Goal: Navigation & Orientation: Go to known website

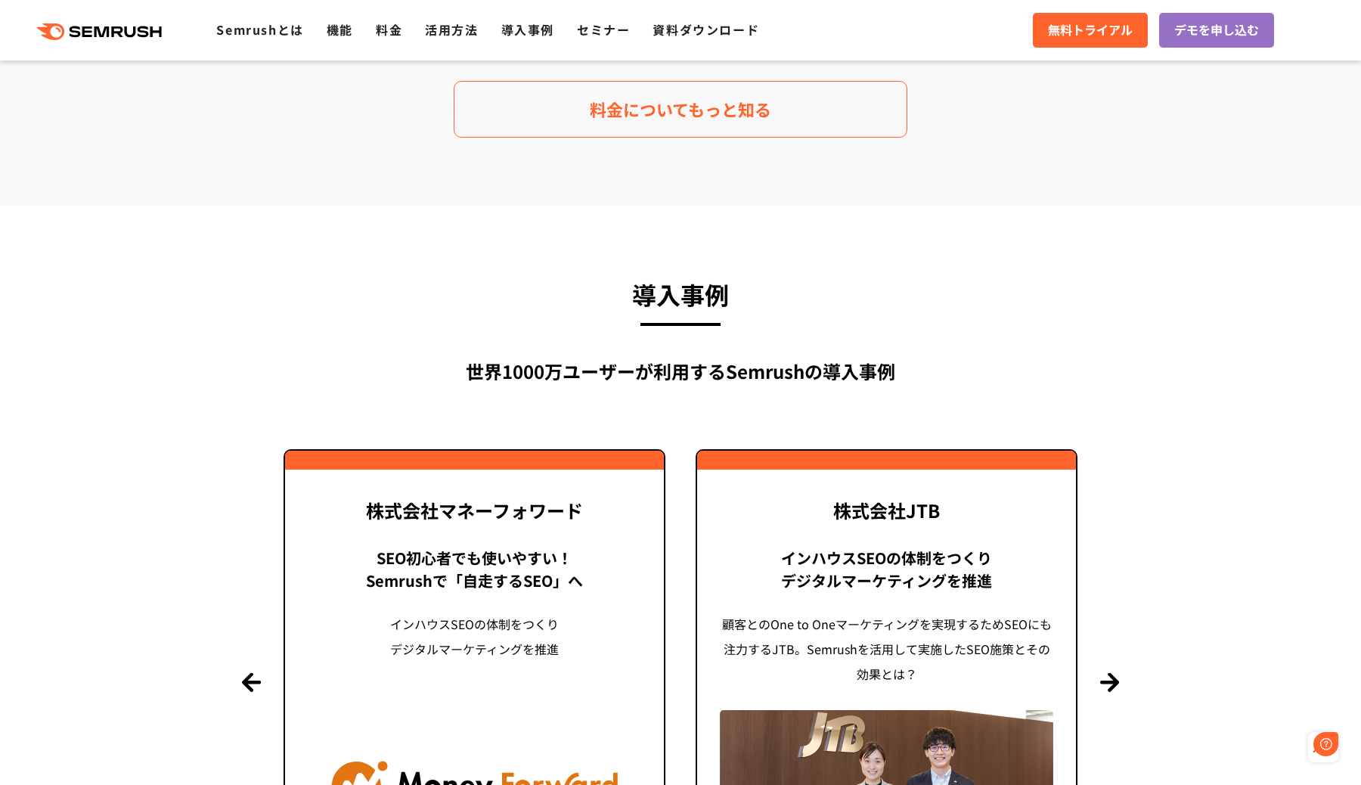
scroll to position [3332, 0]
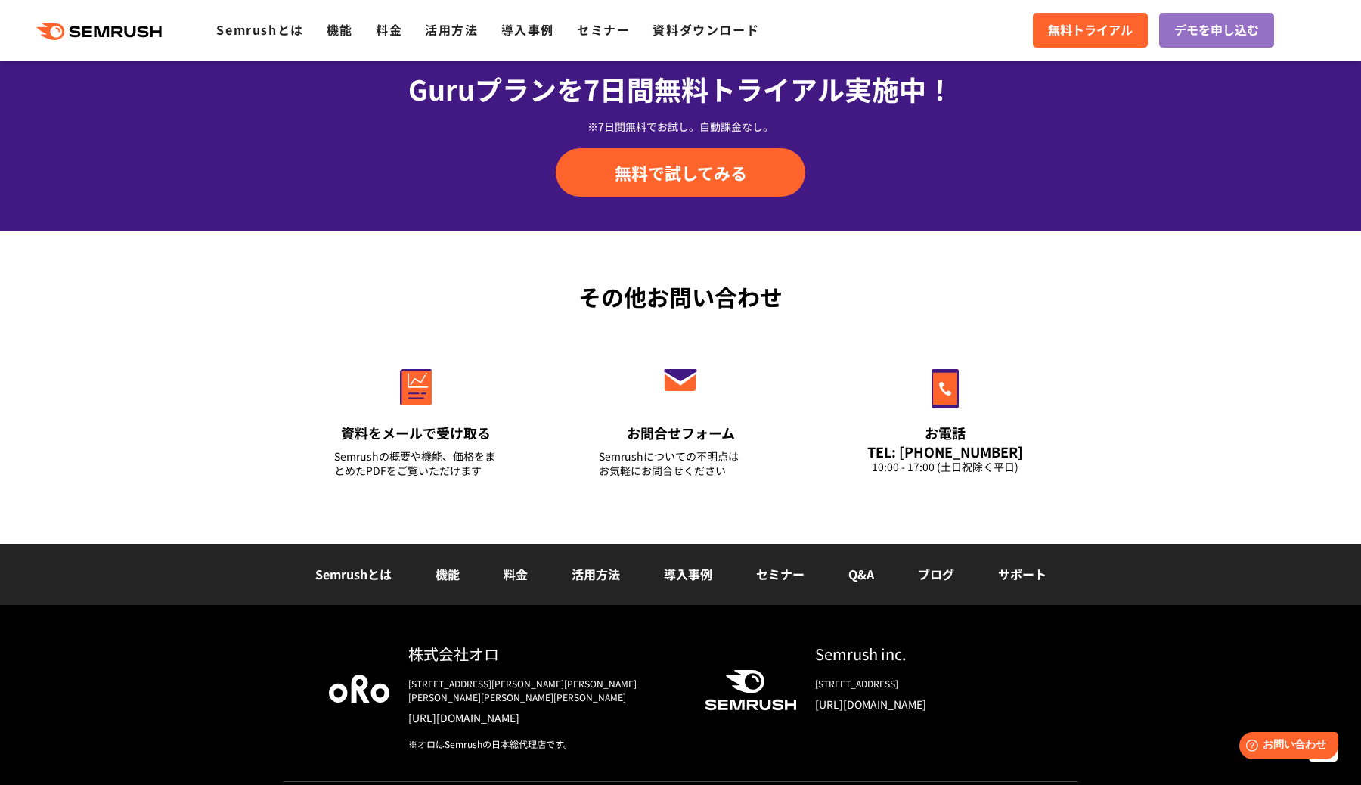
scroll to position [5193, 0]
